Goal: Information Seeking & Learning: Learn about a topic

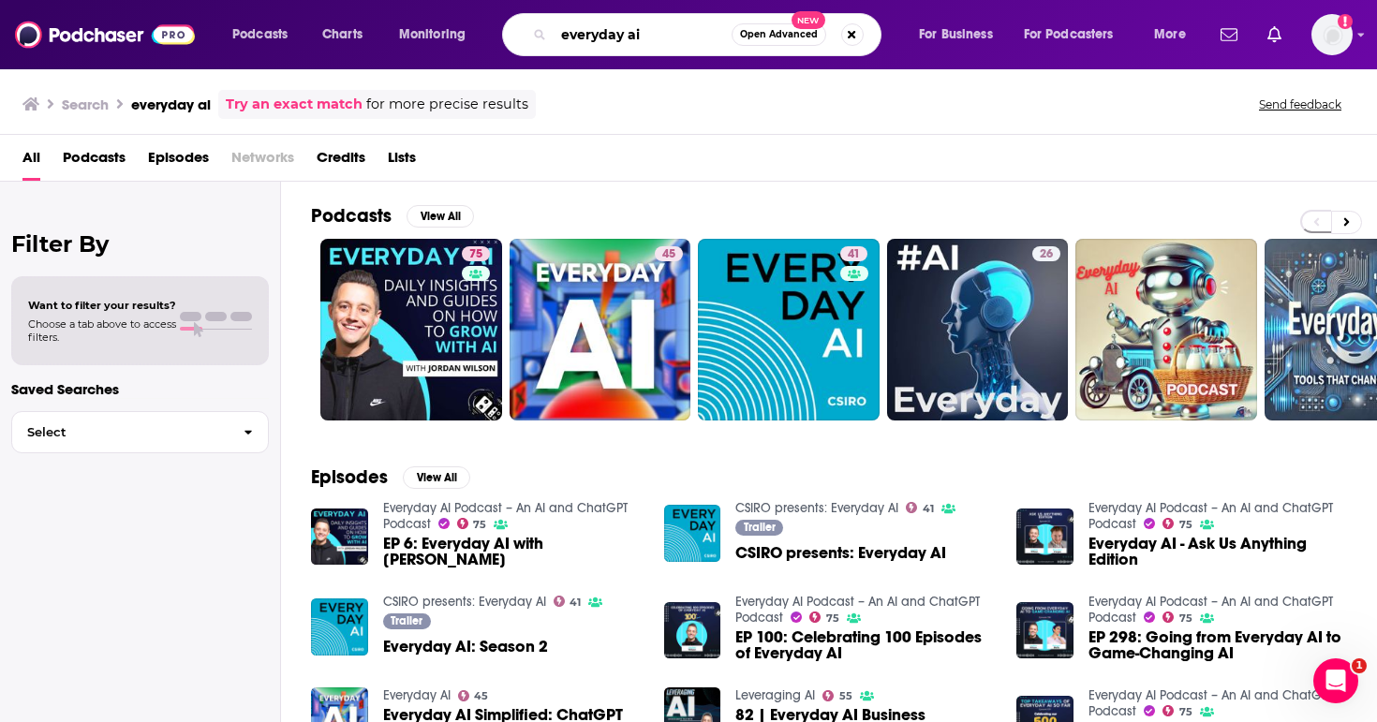
drag, startPoint x: 622, startPoint y: 39, endPoint x: 519, endPoint y: 39, distance: 103.1
click at [519, 39] on div "everyday ai Open Advanced New" at bounding box center [691, 34] width 379 height 43
type input "vanguards of healthcare"
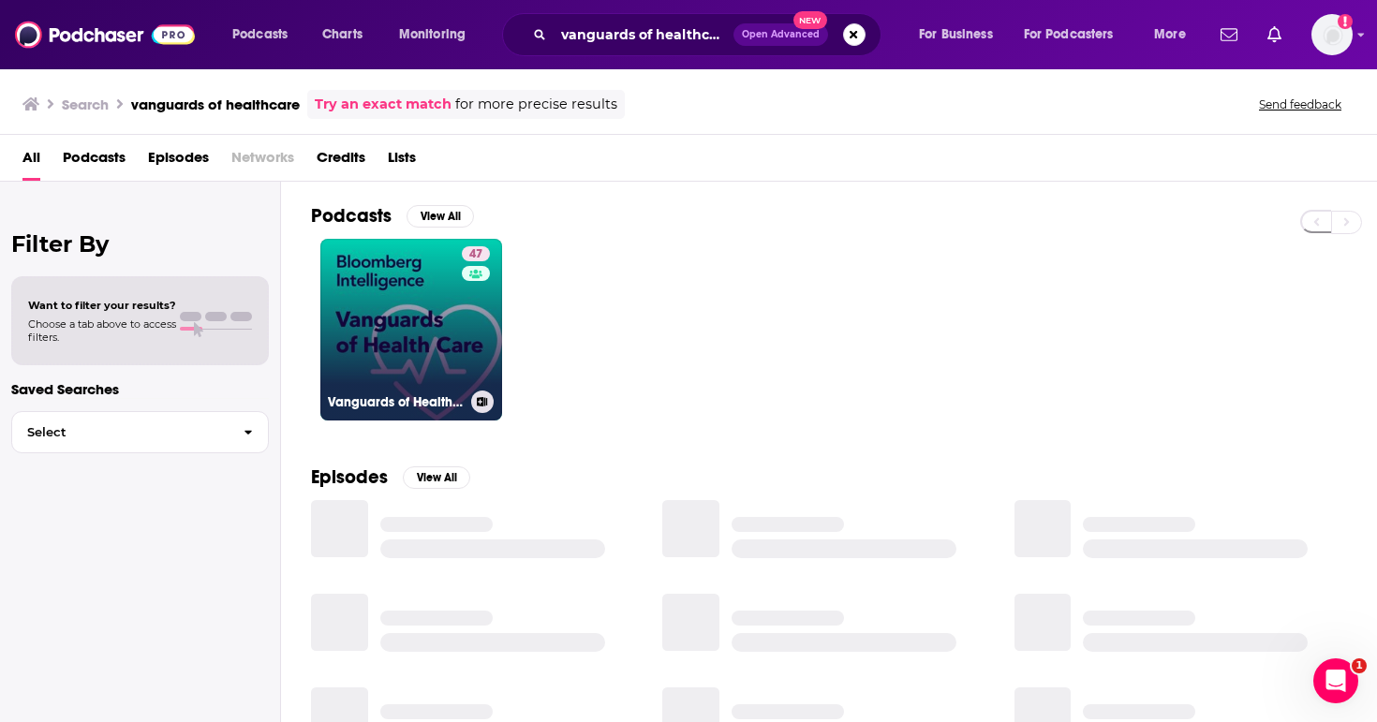
click at [394, 328] on link "47 Vanguards of Health Care by Bloomberg Intelligence" at bounding box center [411, 330] width 182 height 182
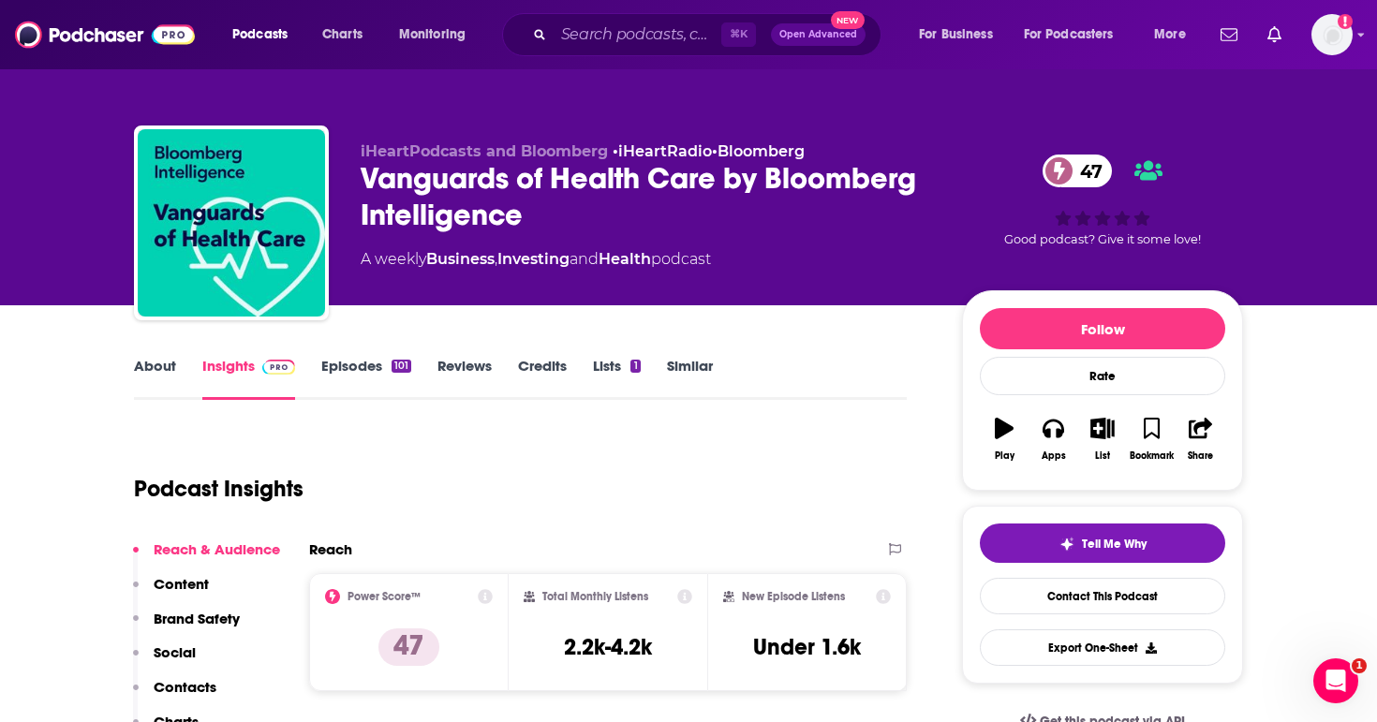
scroll to position [24, 0]
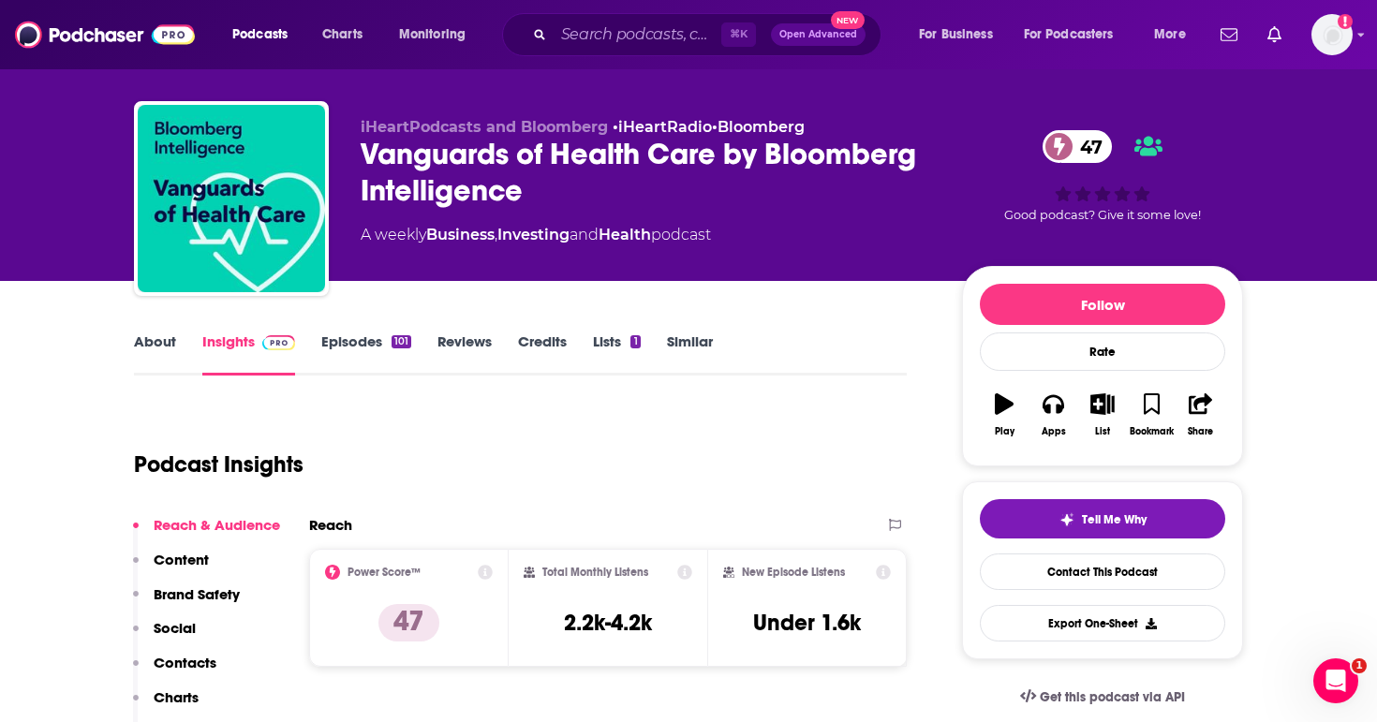
click at [373, 341] on link "Episodes 101" at bounding box center [366, 354] width 90 height 43
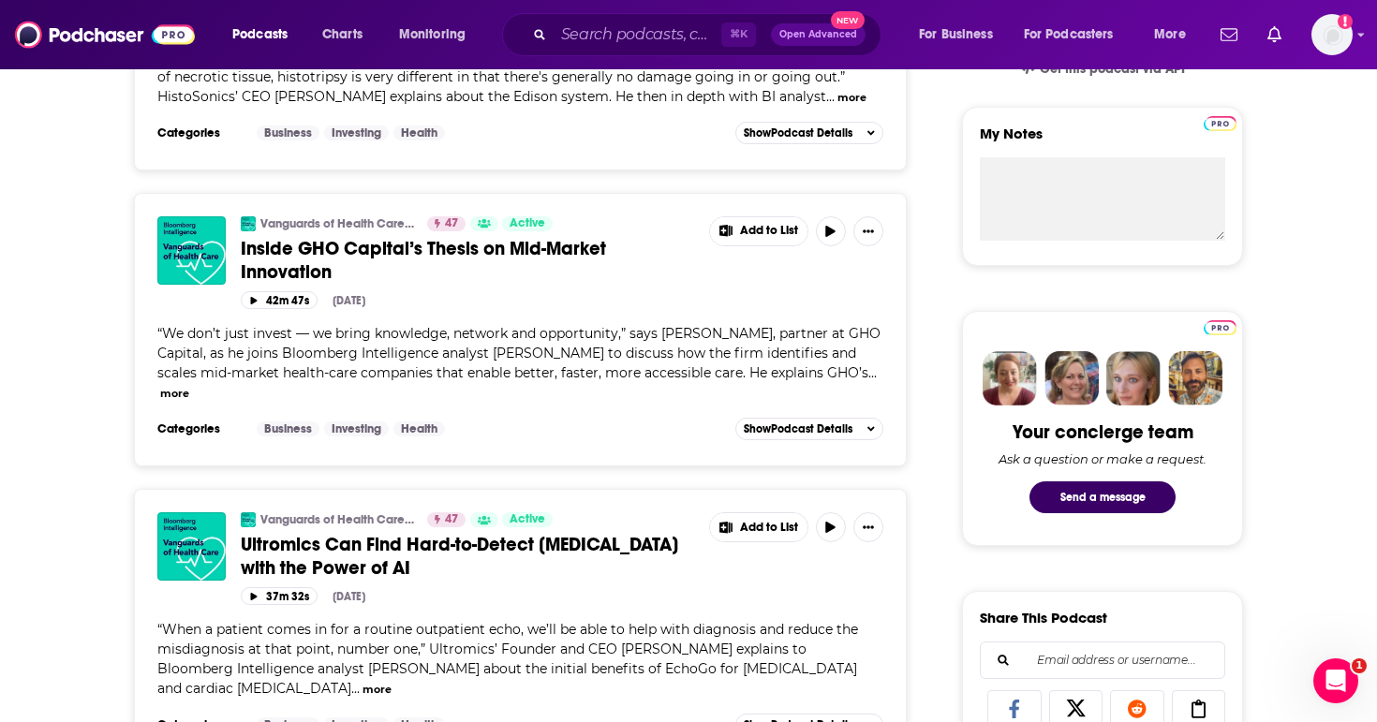
scroll to position [656, 0]
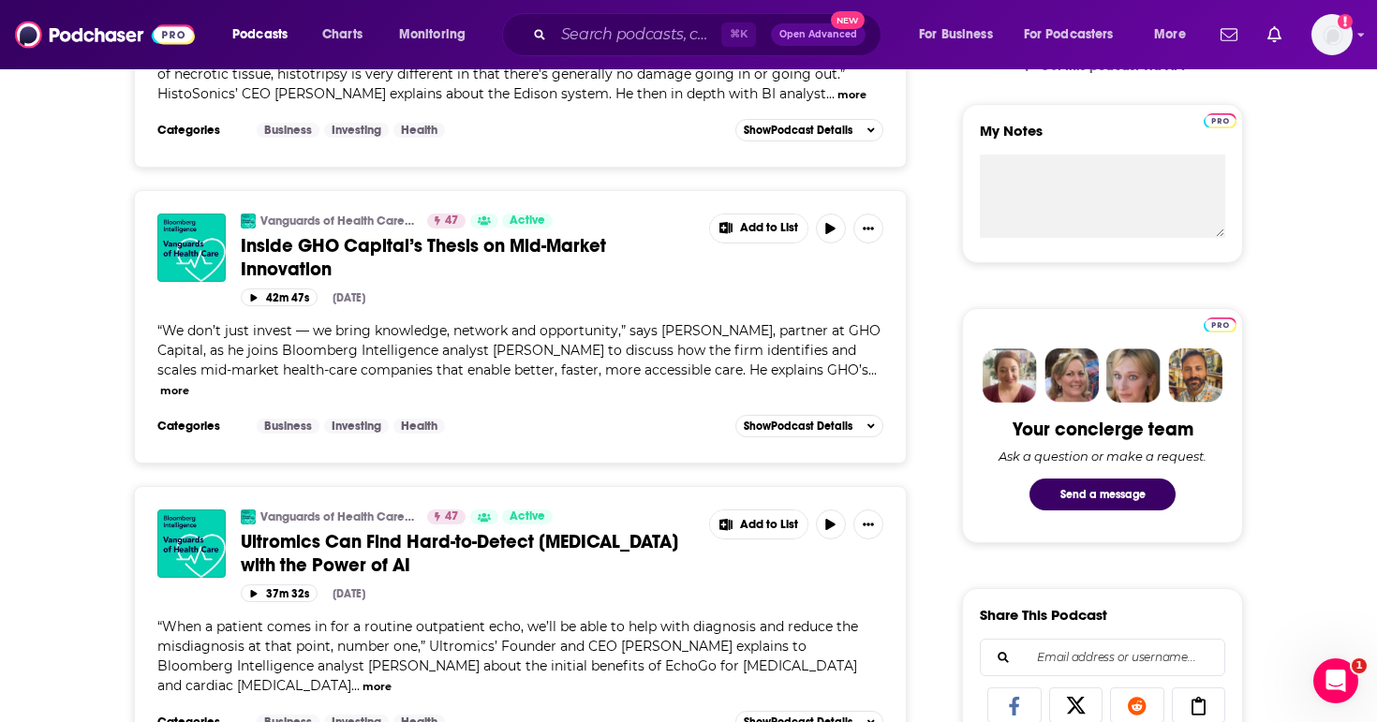
click at [359, 214] on link "Vanguards of Health Care by Bloomberg Intelligence" at bounding box center [337, 221] width 155 height 15
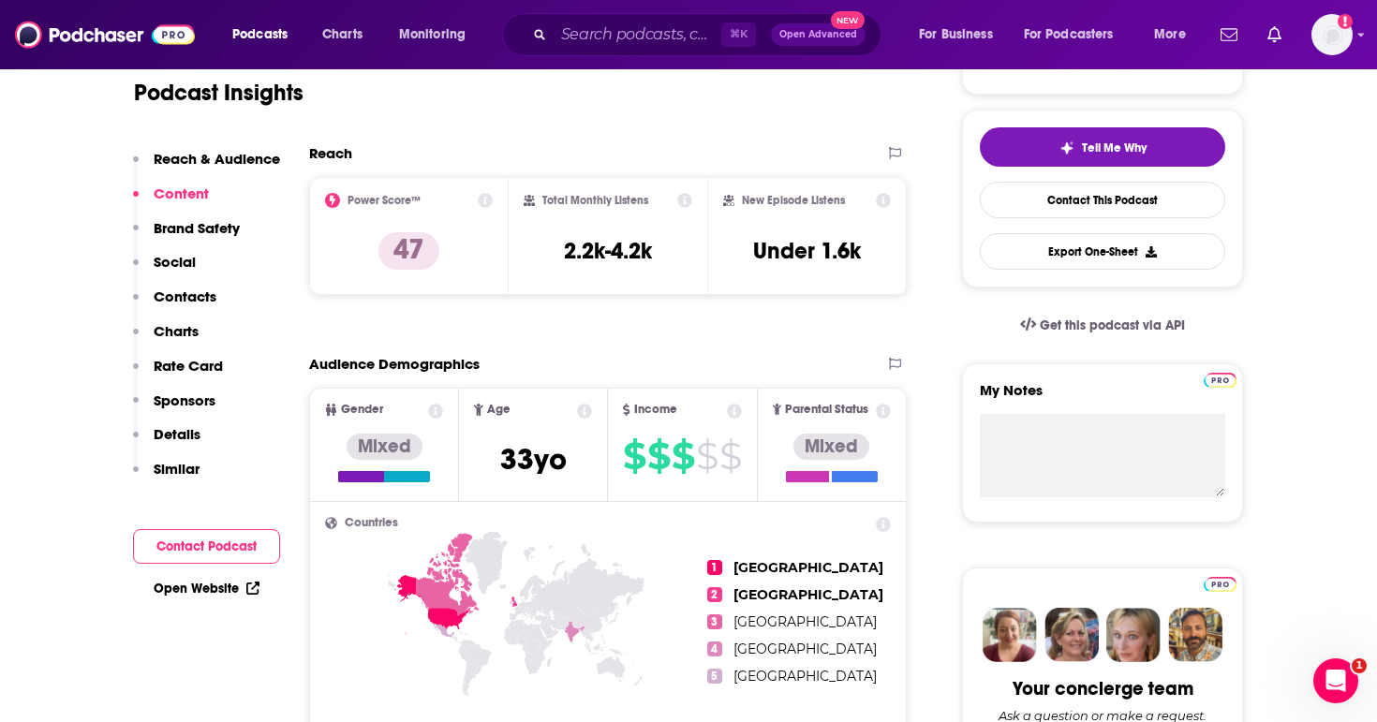
scroll to position [227, 0]
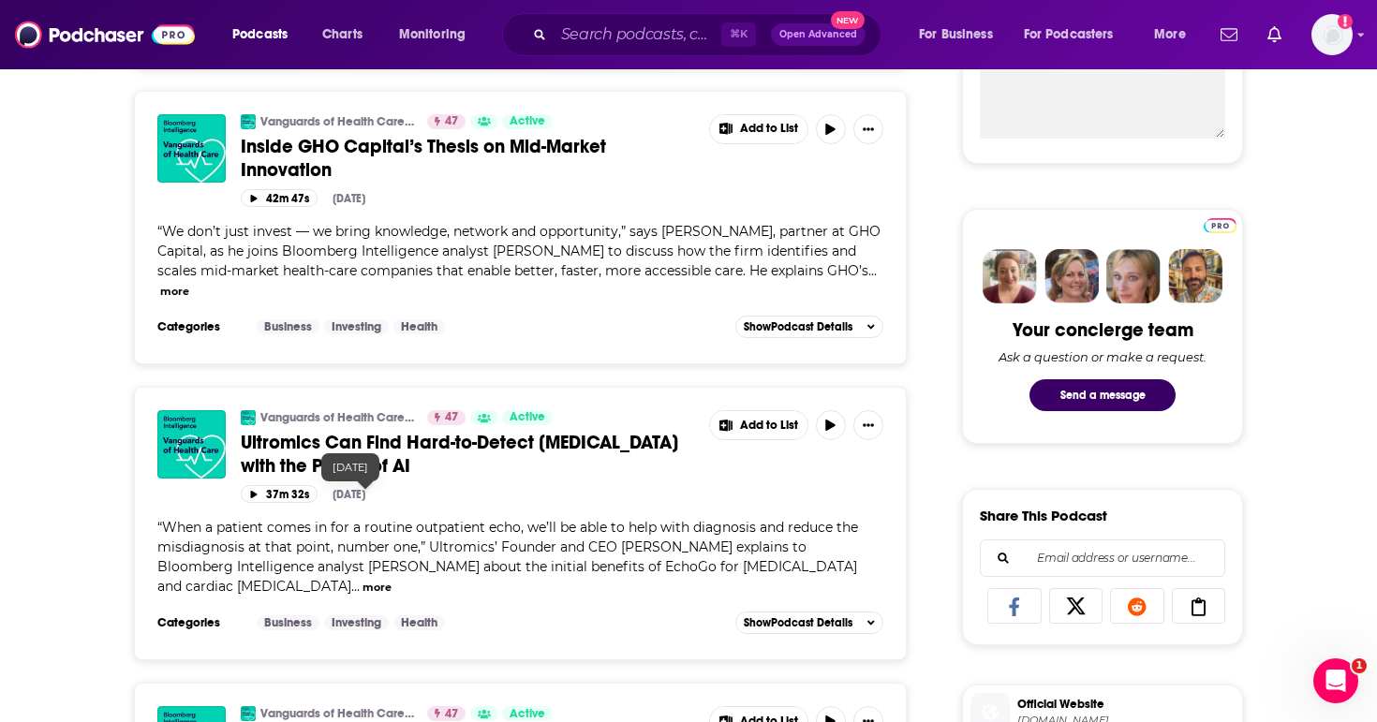
scroll to position [756, 0]
click at [866, 126] on icon "Show More Button" at bounding box center [868, 128] width 11 height 11
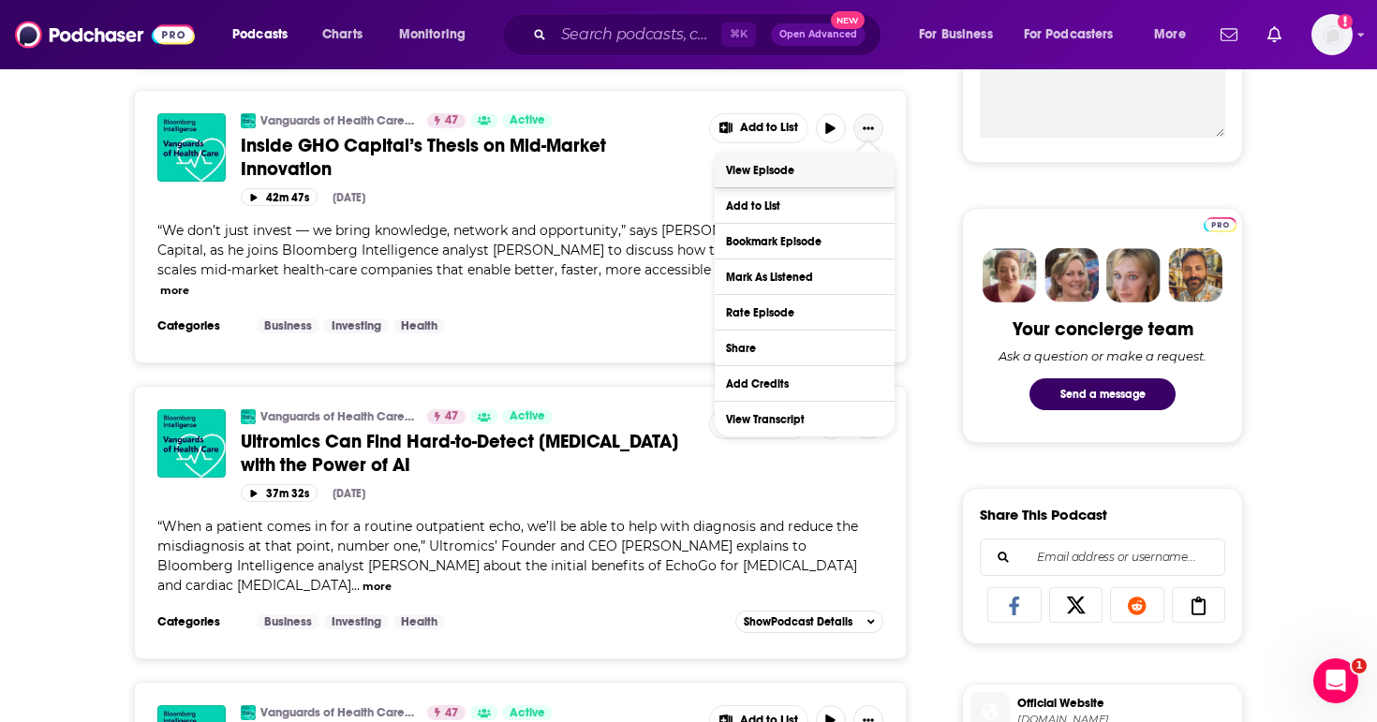
click at [794, 177] on link "View Episode" at bounding box center [805, 170] width 180 height 35
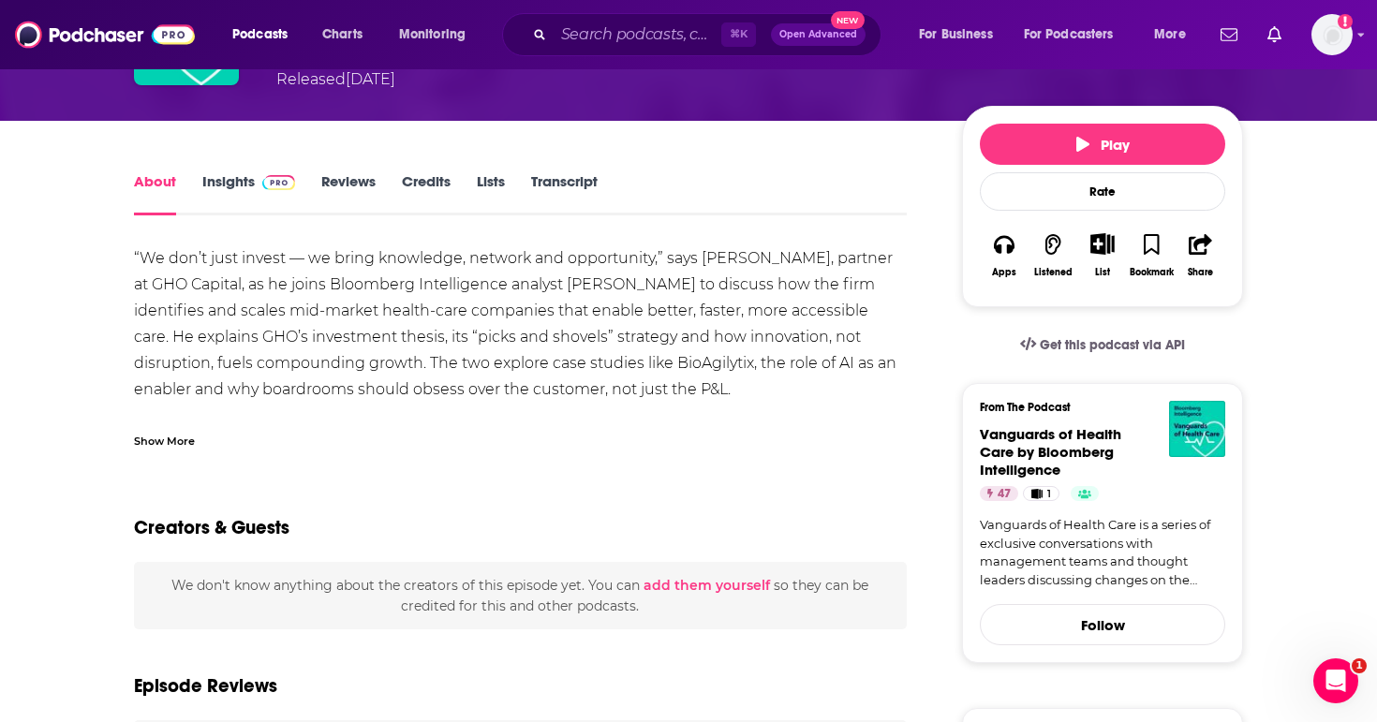
scroll to position [175, 0]
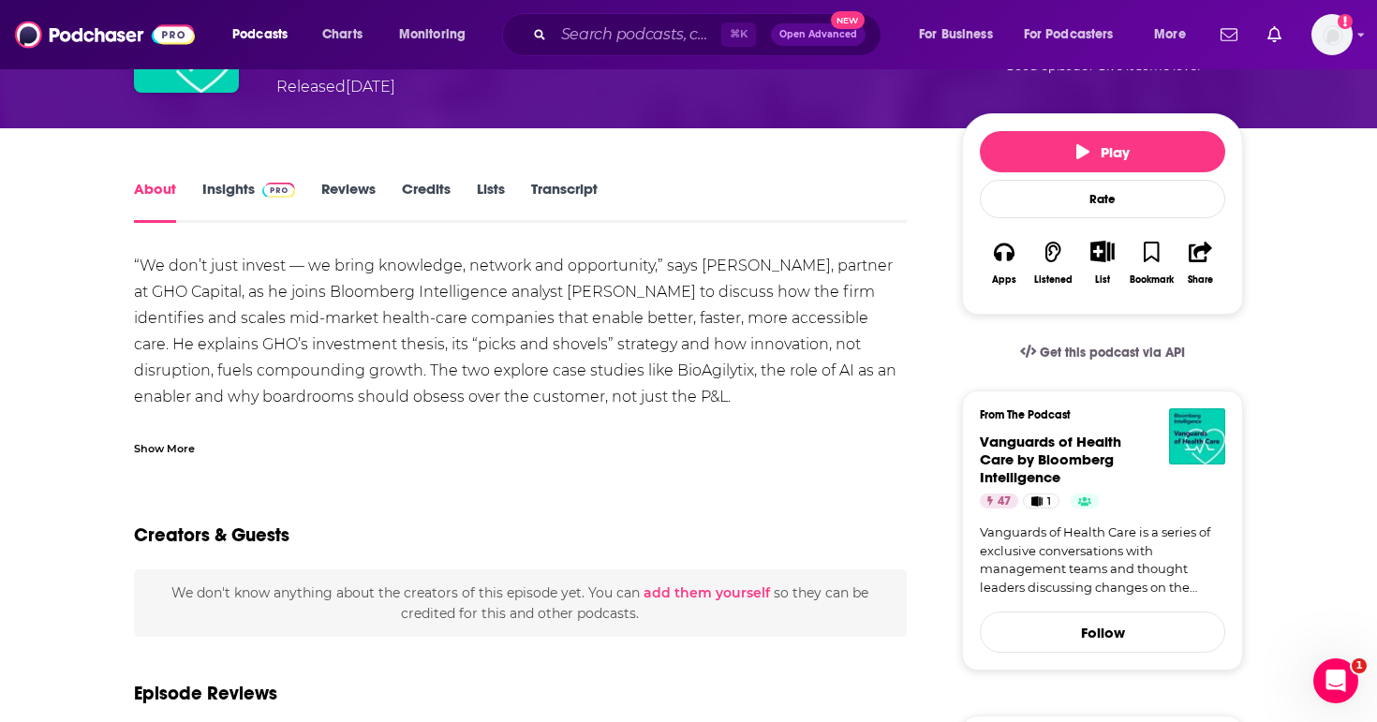
click at [233, 189] on link "Insights" at bounding box center [248, 201] width 93 height 43
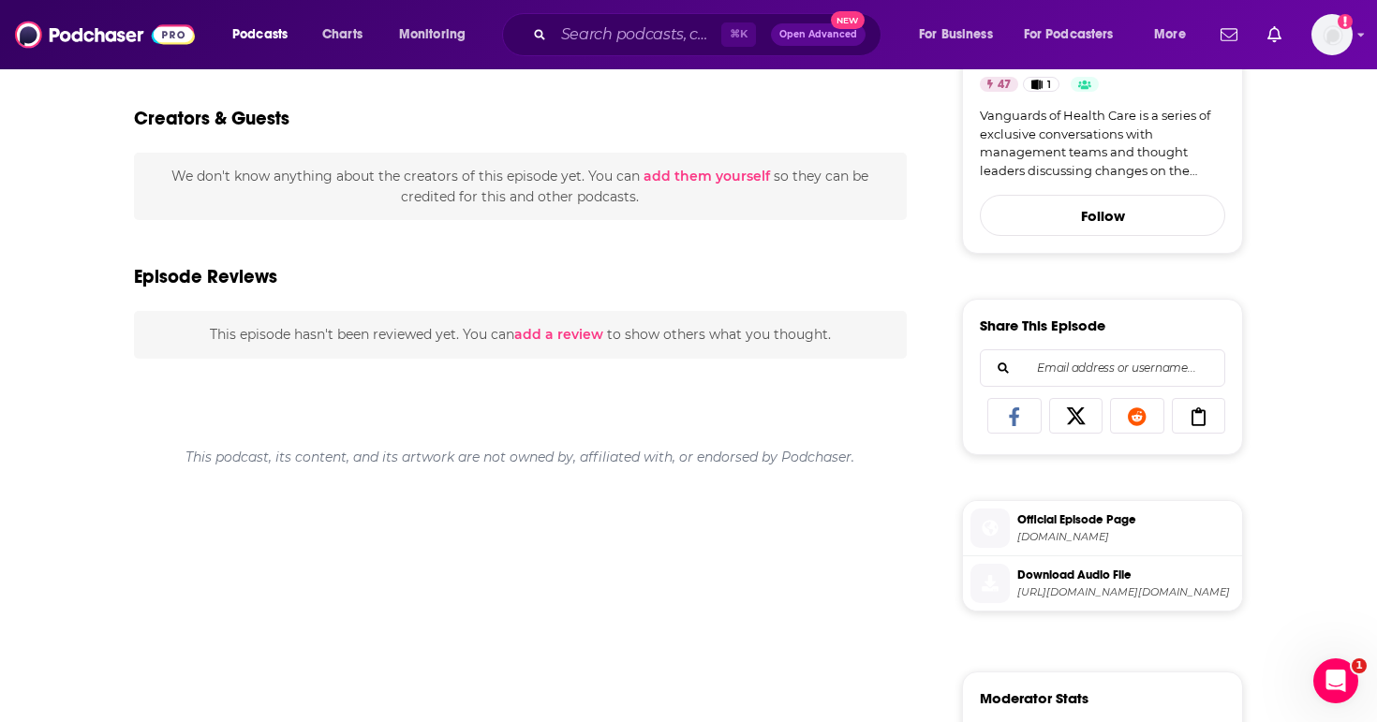
scroll to position [602, 0]
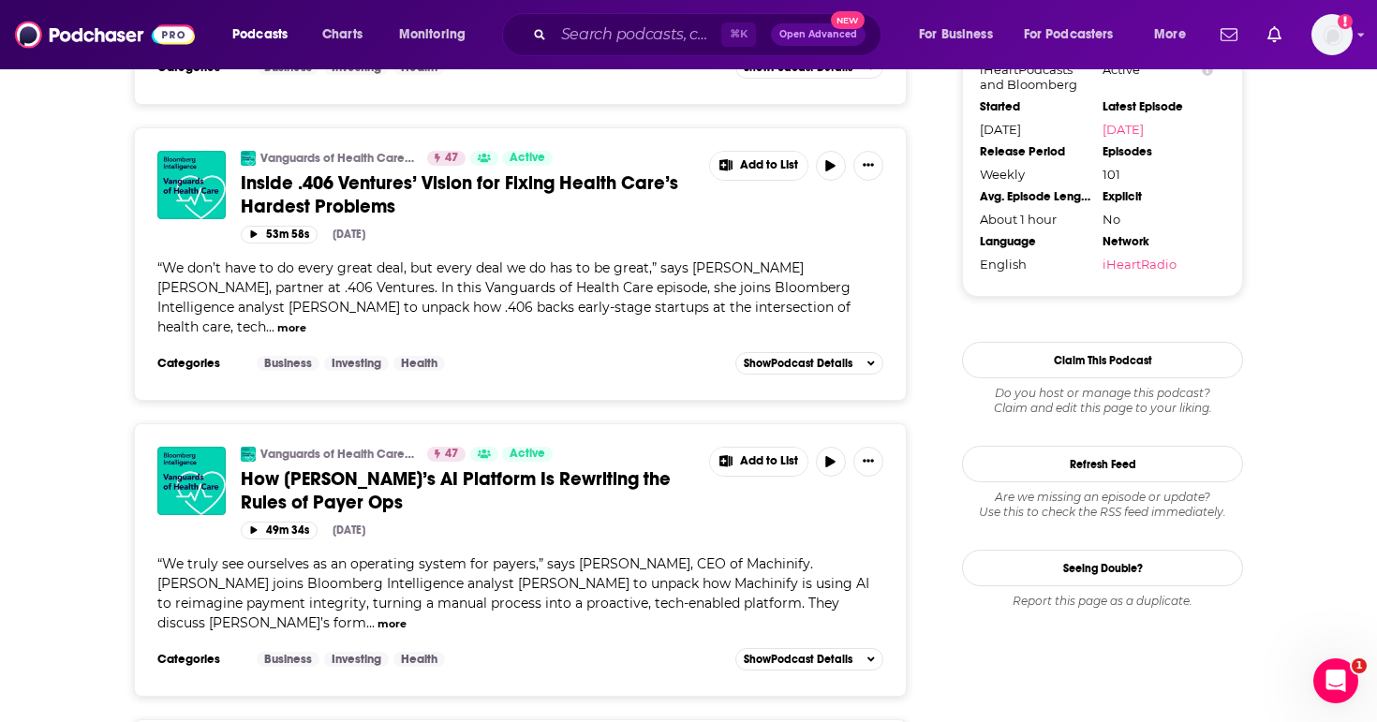
scroll to position [1614, 0]
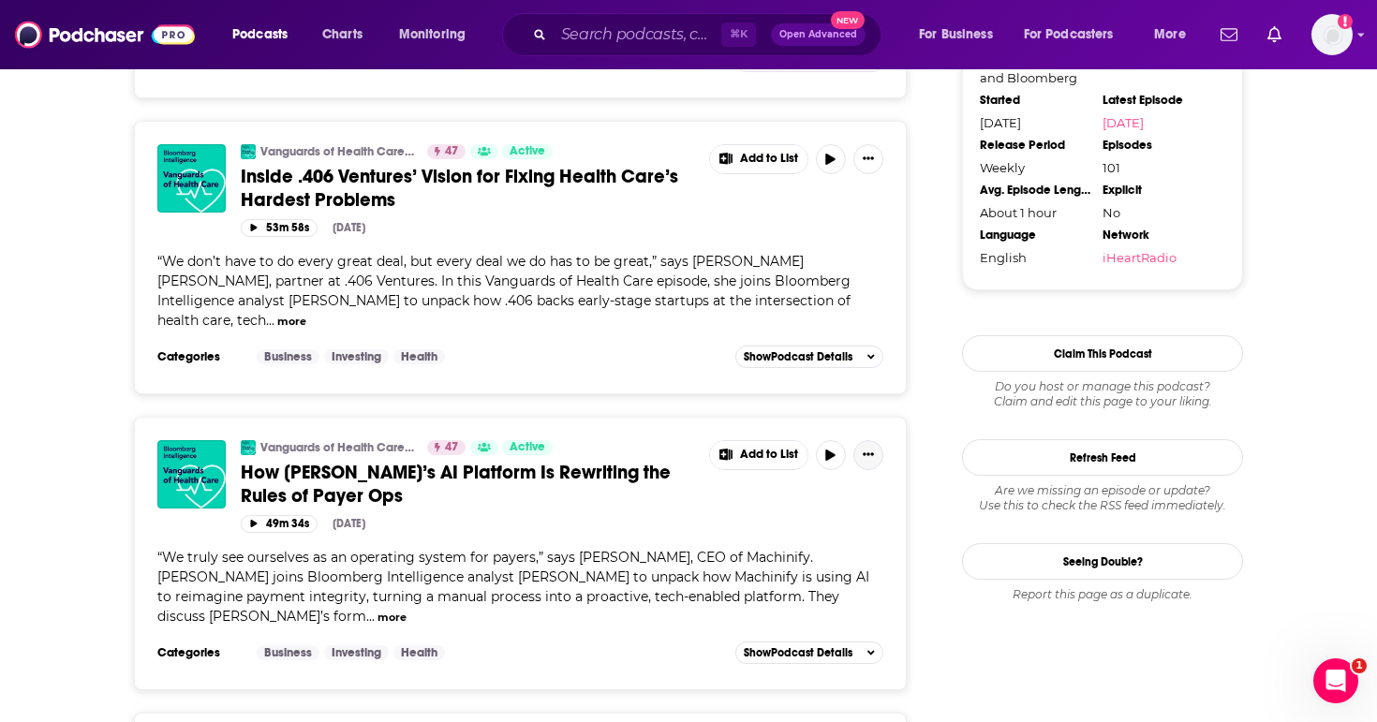
click at [862, 440] on button "Show More Button" at bounding box center [869, 455] width 30 height 30
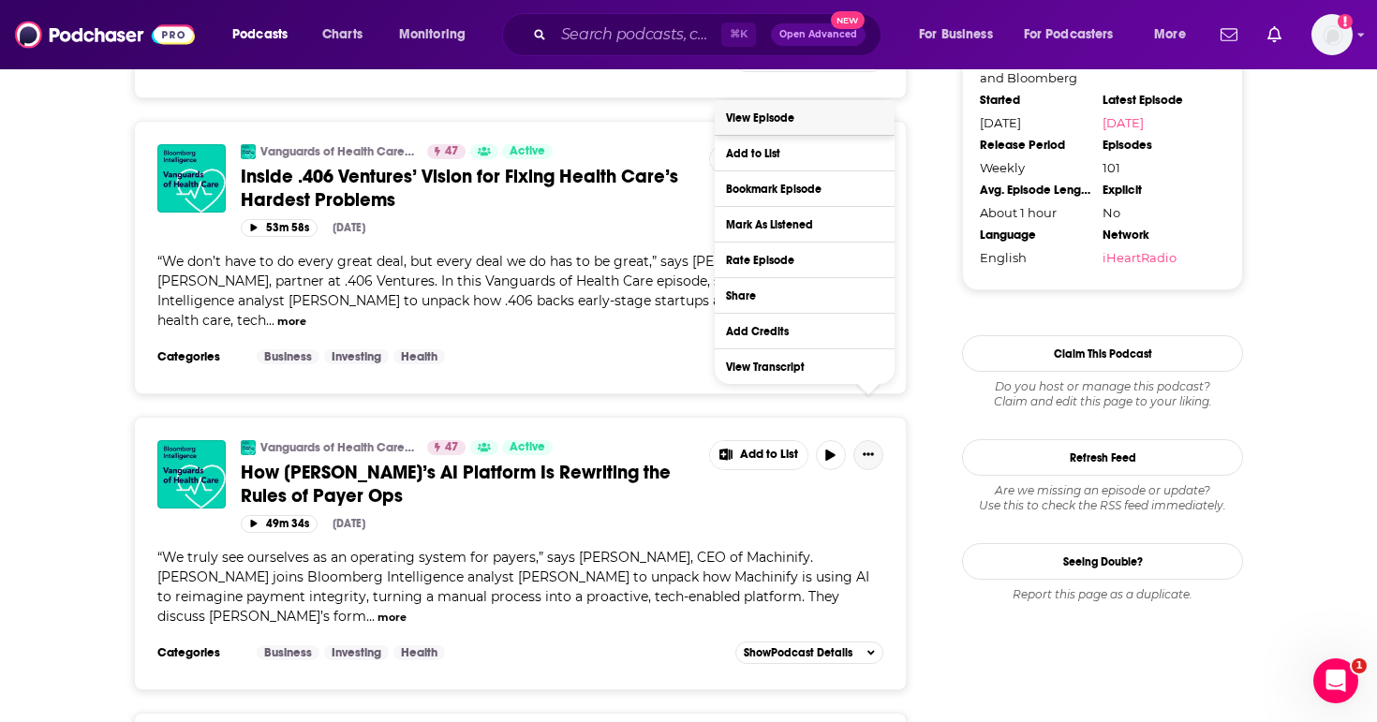
click at [781, 119] on link "View Episode" at bounding box center [805, 117] width 180 height 35
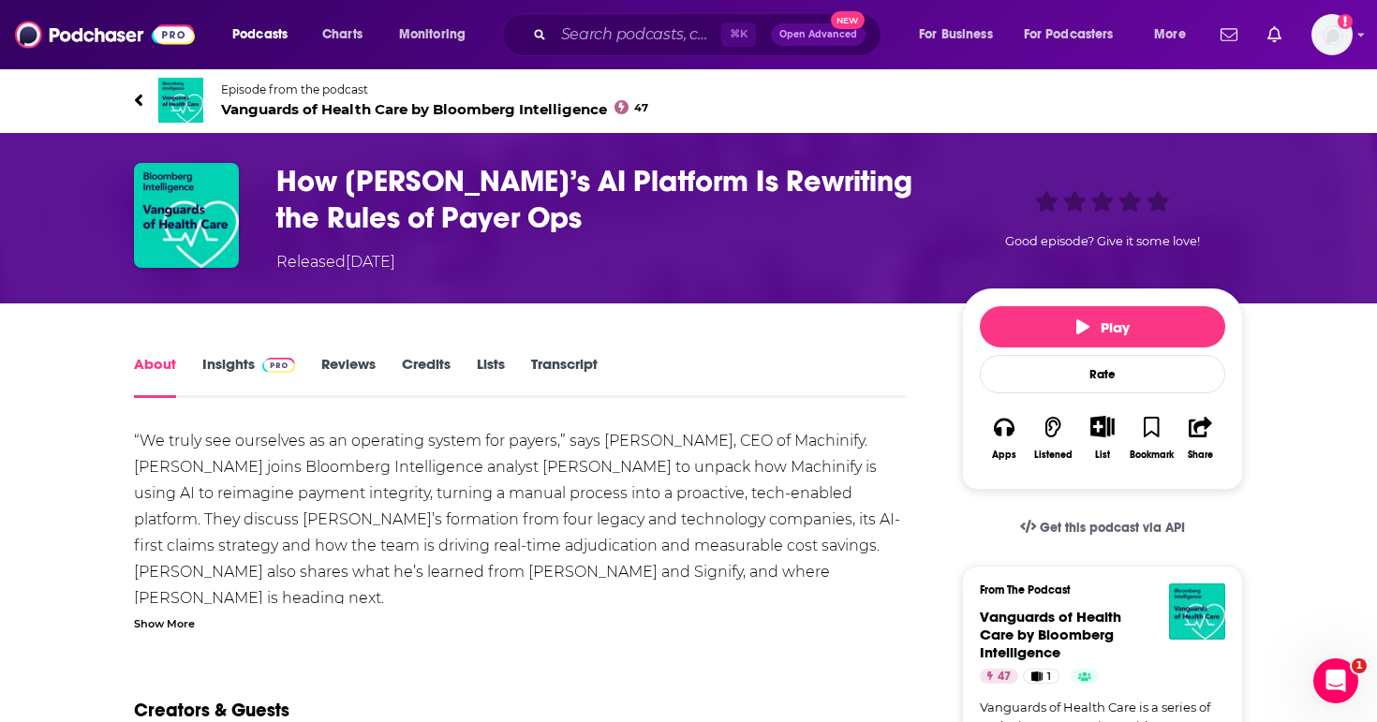
click at [246, 357] on link "Insights" at bounding box center [248, 376] width 93 height 43
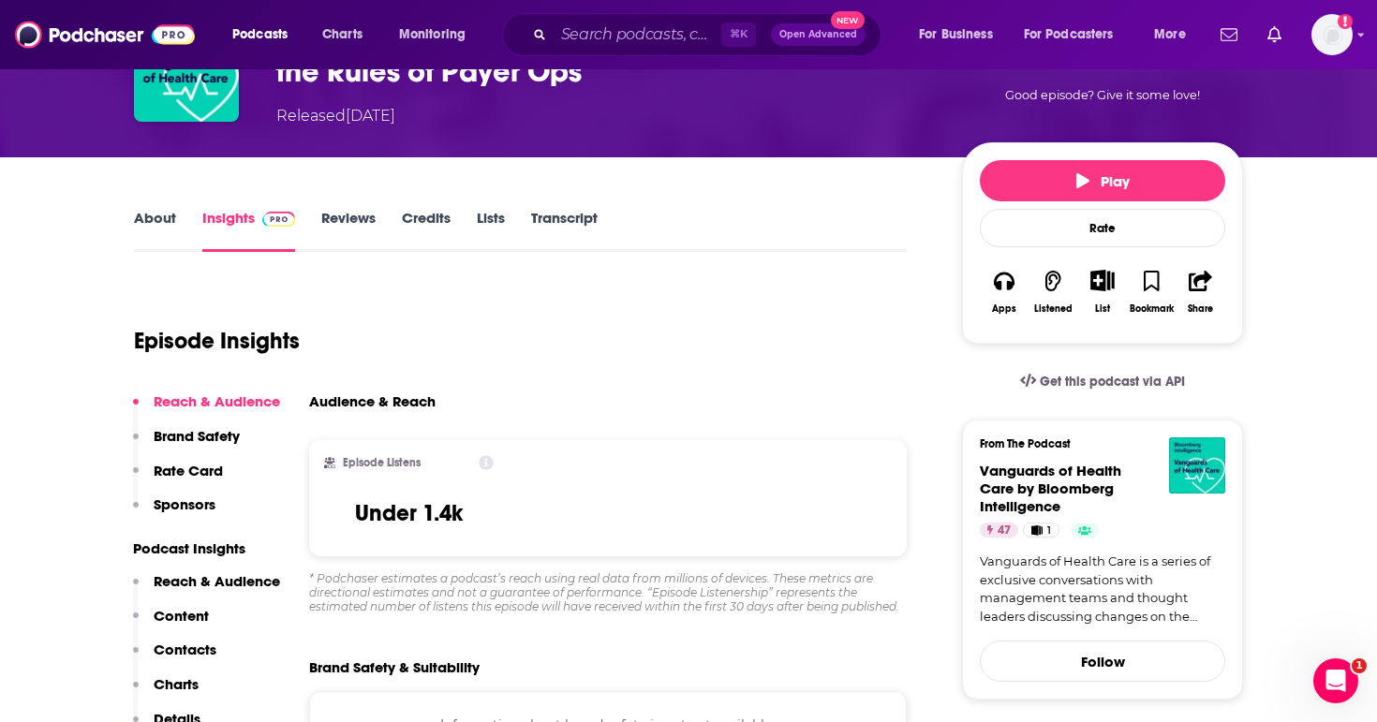
scroll to position [163, 0]
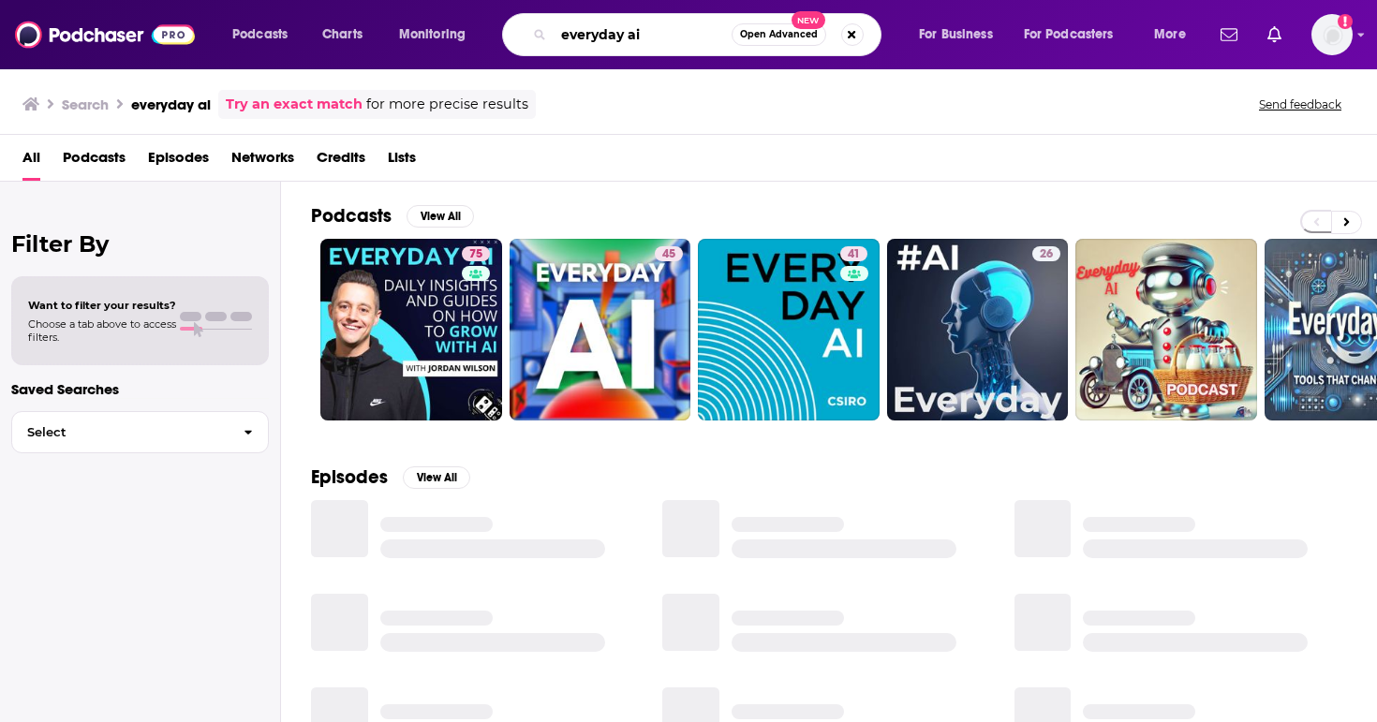
click at [650, 38] on input "everyday ai" at bounding box center [643, 35] width 178 height 30
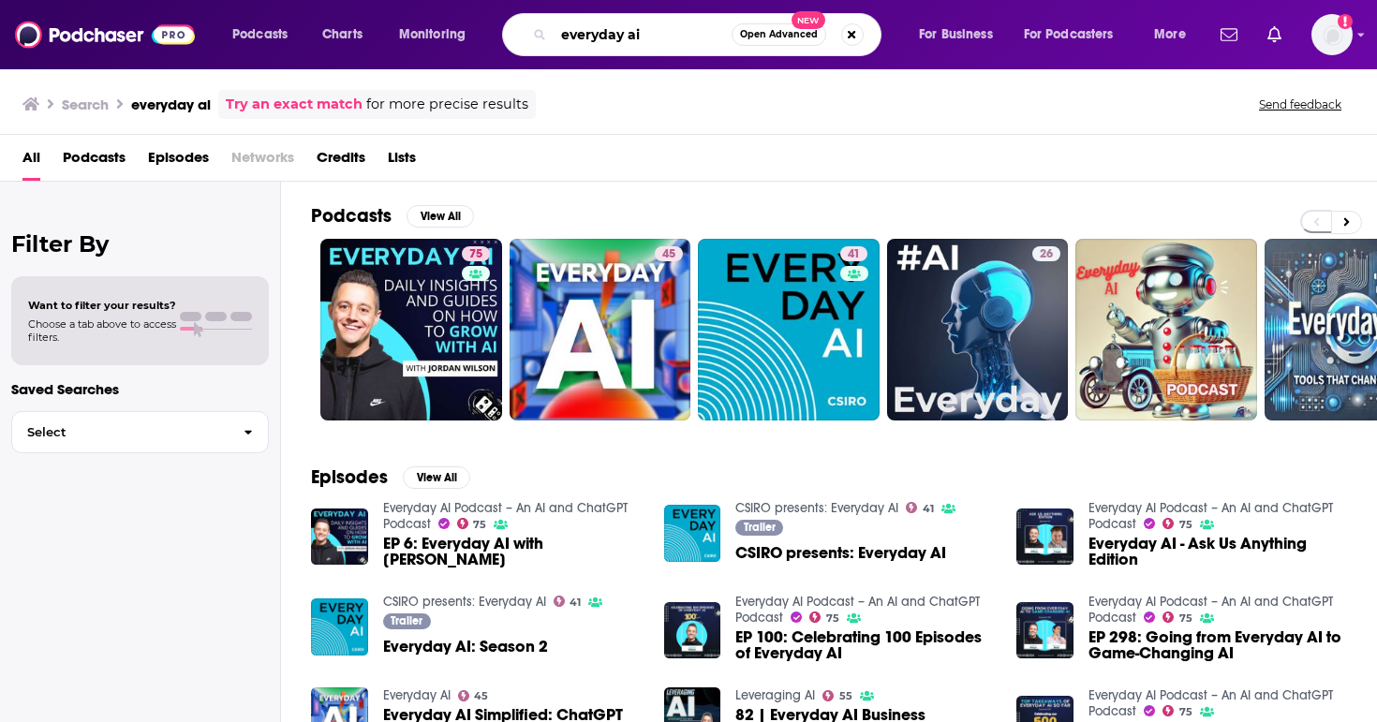
drag, startPoint x: 527, startPoint y: 39, endPoint x: 482, endPoint y: 39, distance: 45.0
click at [483, 39] on div "Podcasts Charts Monitoring everyday ai Open Advanced New For Business For Podca…" at bounding box center [711, 34] width 985 height 43
type input "vanguards of healthcare"
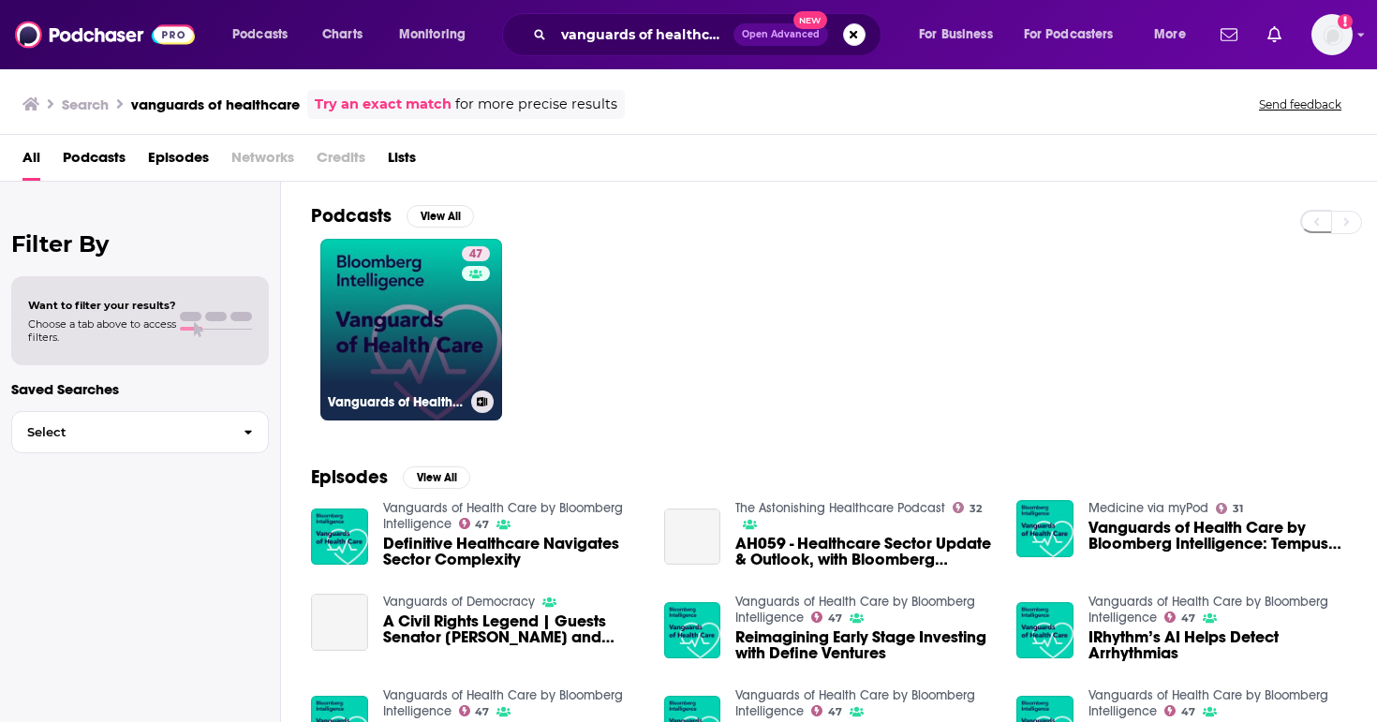
click at [402, 342] on link "47 Vanguards of Health Care by Bloomberg Intelligence" at bounding box center [411, 330] width 182 height 182
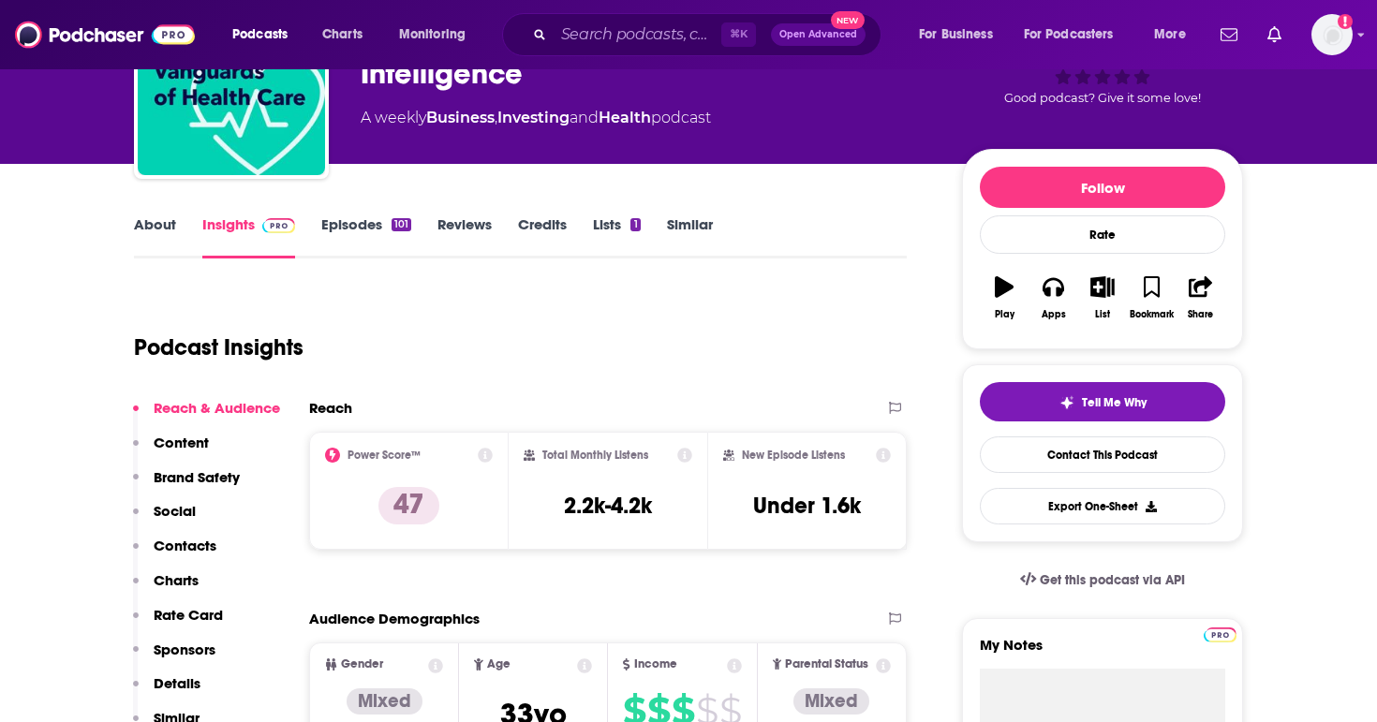
scroll to position [149, 0]
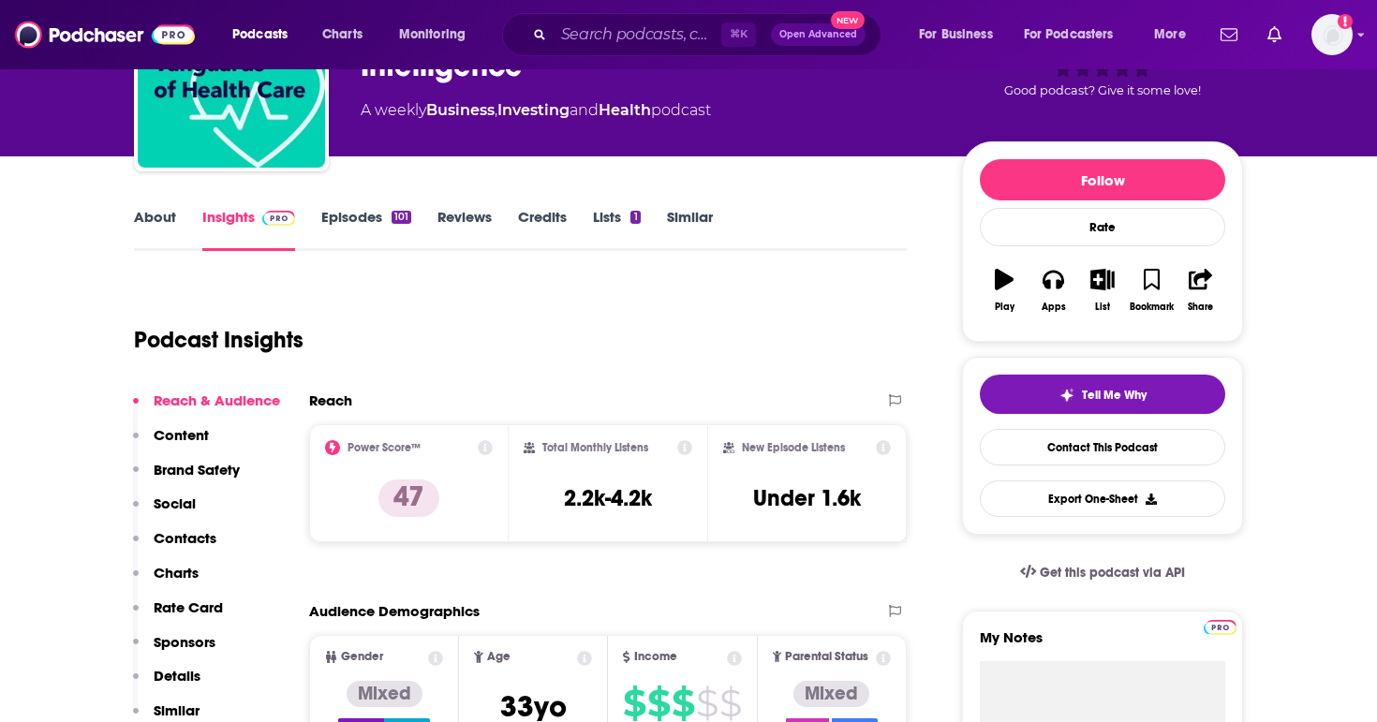
click at [483, 447] on icon at bounding box center [485, 447] width 15 height 15
drag, startPoint x: 531, startPoint y: 363, endPoint x: 439, endPoint y: 335, distance: 96.9
click at [486, 446] on icon at bounding box center [485, 447] width 15 height 15
drag, startPoint x: 379, startPoint y: 276, endPoint x: 424, endPoint y: 278, distance: 46.0
click at [484, 447] on icon at bounding box center [485, 447] width 15 height 15
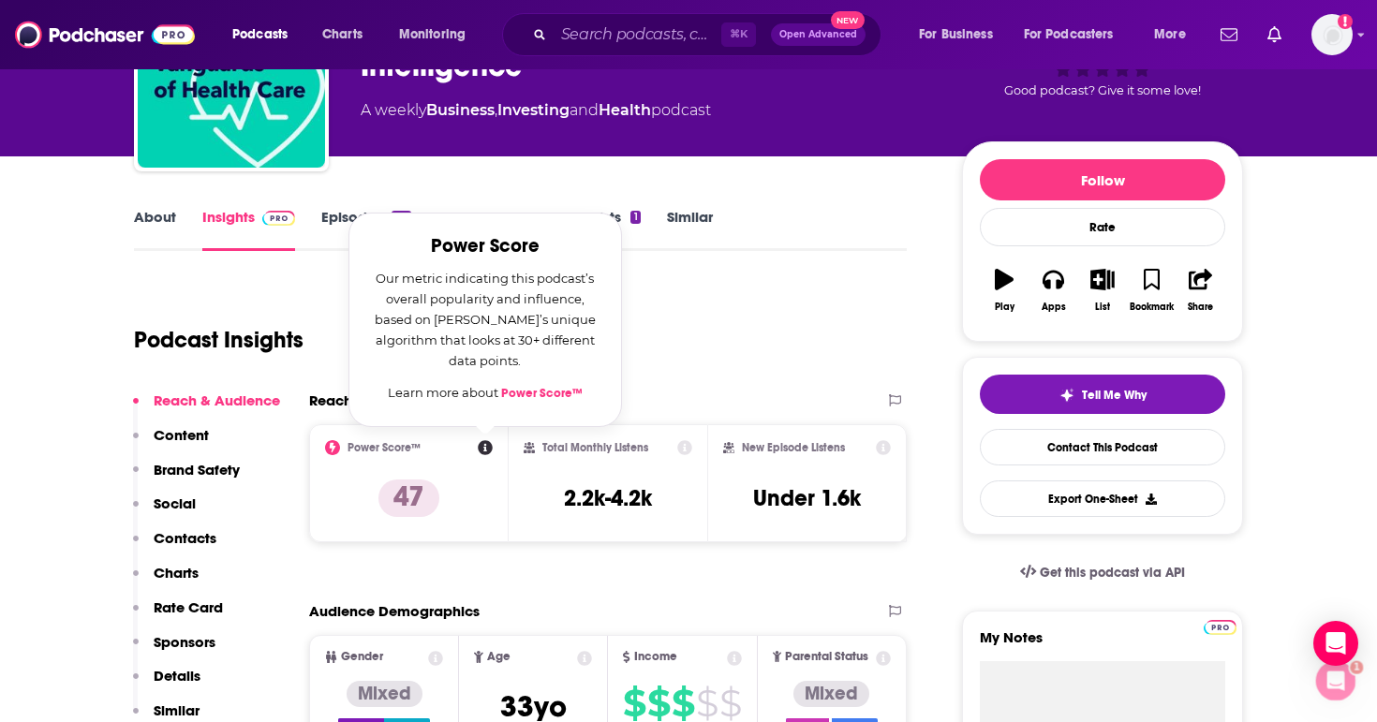
scroll to position [0, 0]
click at [541, 396] on link "Power Score™" at bounding box center [542, 393] width 82 height 15
